Goal: Transaction & Acquisition: Purchase product/service

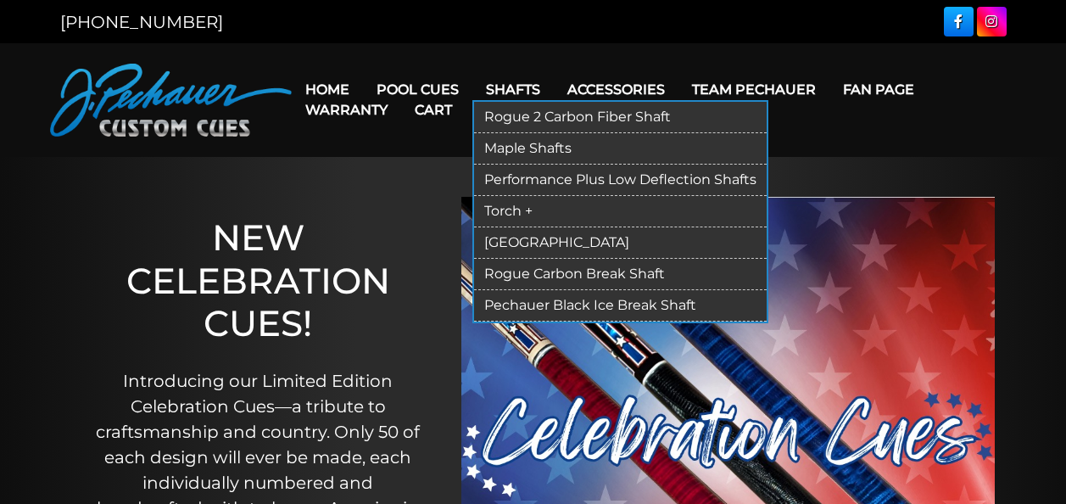
click at [522, 242] on link "[GEOGRAPHIC_DATA]" at bounding box center [620, 242] width 293 height 31
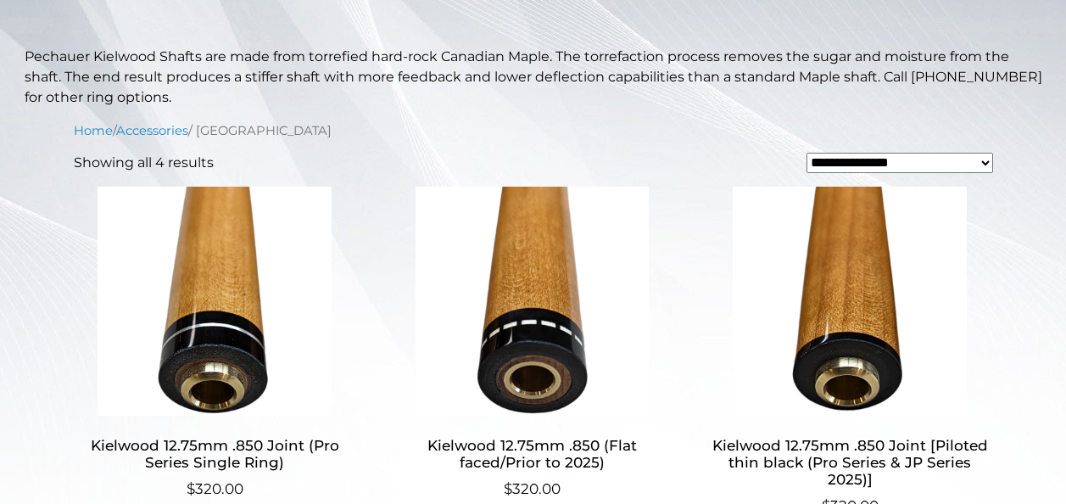
scroll to position [361, 0]
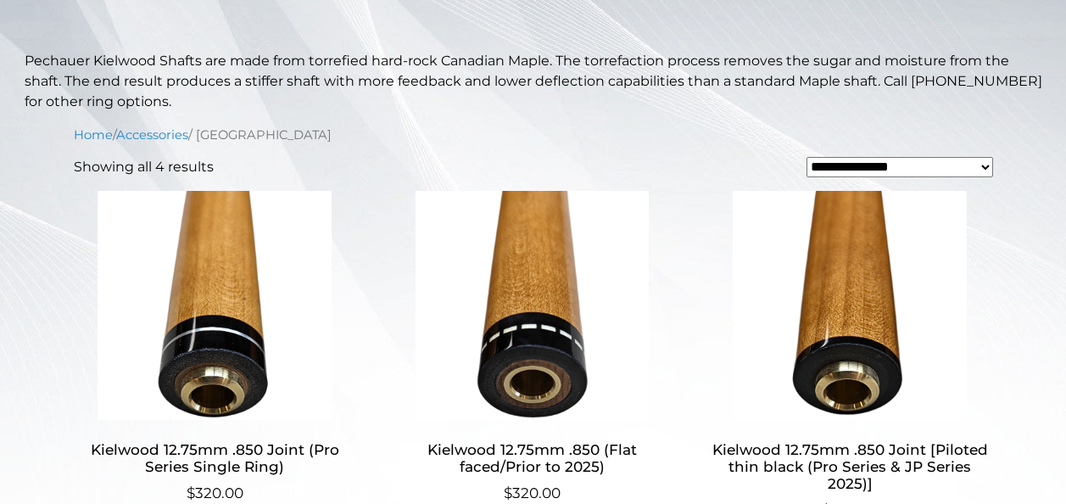
click at [239, 361] on img at bounding box center [215, 305] width 282 height 229
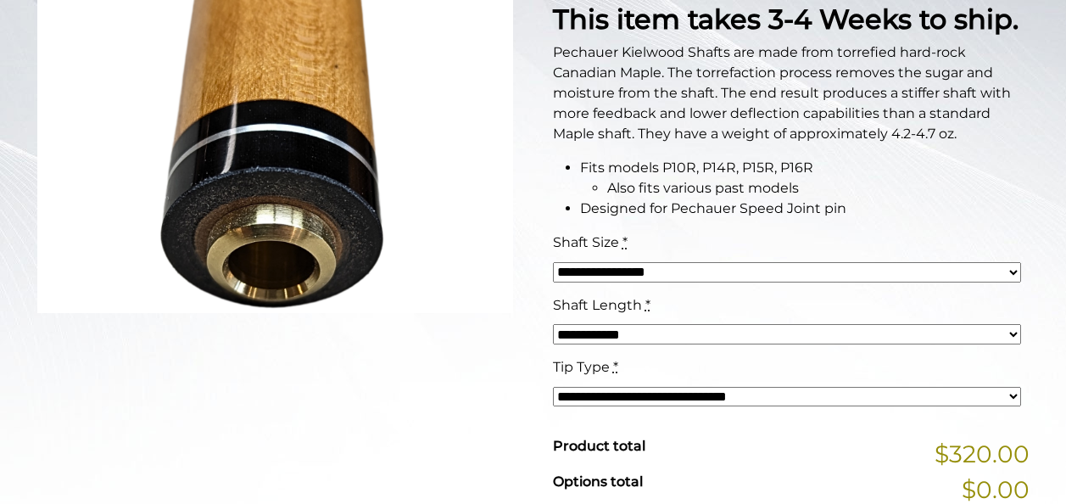
scroll to position [424, 0]
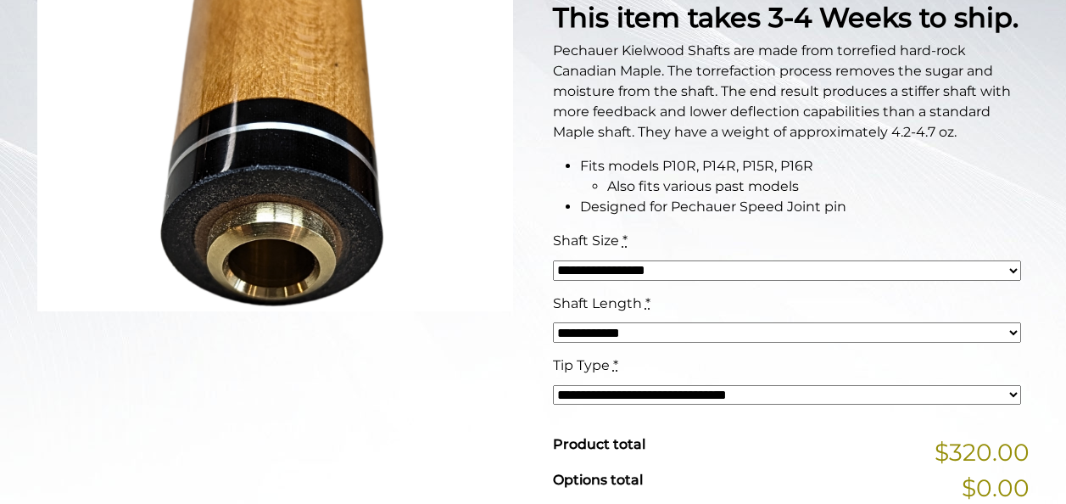
click at [1007, 332] on select "**********" at bounding box center [787, 332] width 468 height 20
click at [466, 327] on div "Hover to zoom" at bounding box center [275, 78] width 477 height 509
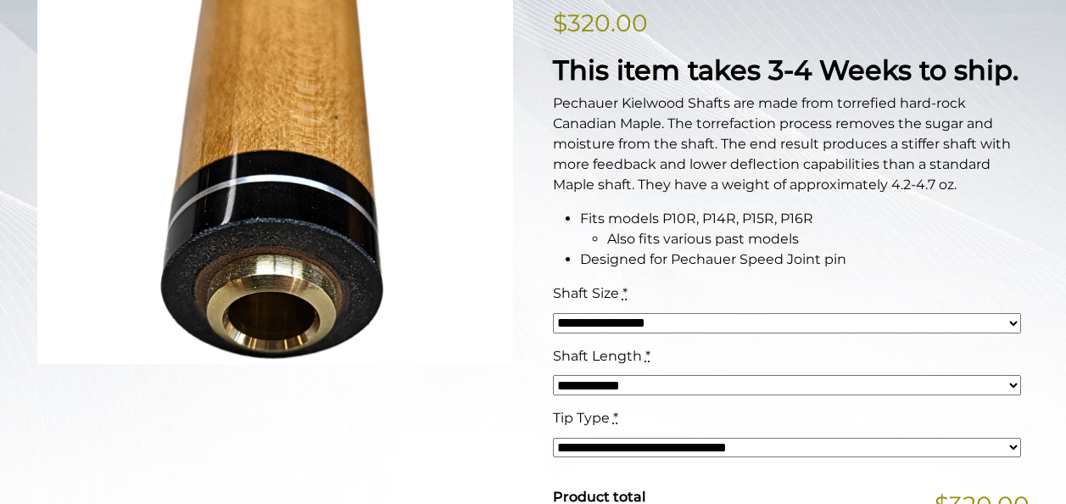
scroll to position [357, 0]
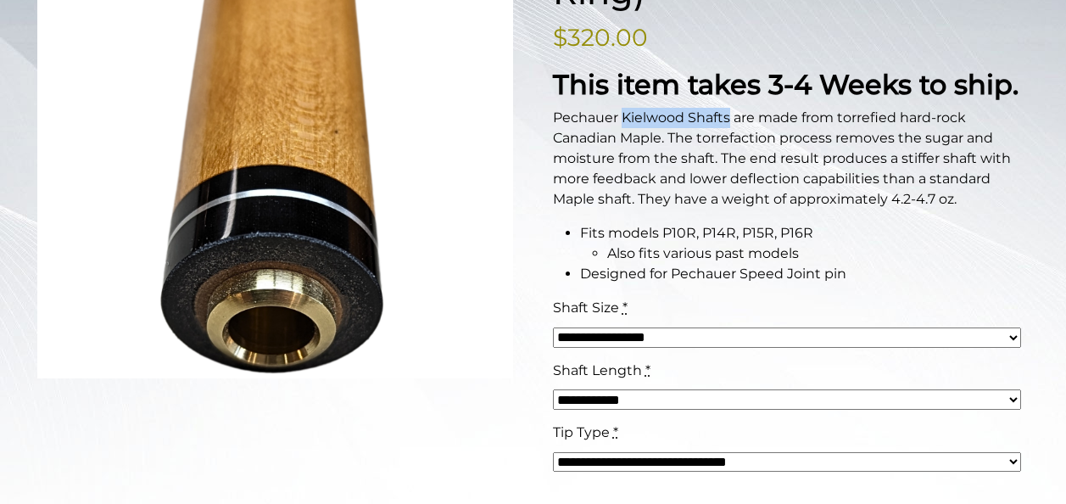
drag, startPoint x: 731, startPoint y: 118, endPoint x: 623, endPoint y: 112, distance: 107.9
click at [623, 112] on p "Pechauer Kielwood Shafts are made from torrefied hard-rock Canadian Maple. The …" at bounding box center [791, 159] width 477 height 102
copy p "Kielwood Shafts"
